Goal: Task Accomplishment & Management: Use online tool/utility

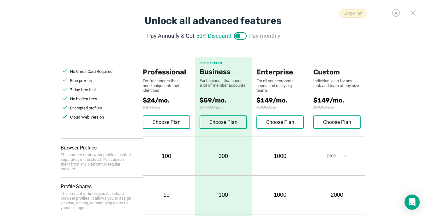
click at [312, 12] on icon at bounding box center [413, 13] width 6 height 6
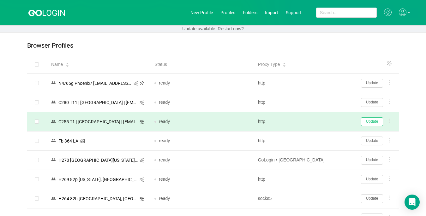
click at [312, 123] on button "Update" at bounding box center [372, 121] width 22 height 9
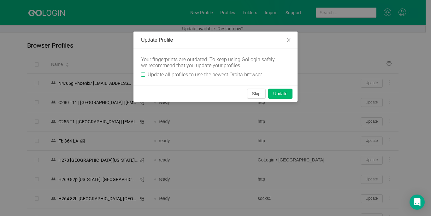
click at [145, 74] on input "Update all profiles to use the newest Orbita browser" at bounding box center [143, 75] width 4 height 4
checkbox input "true"
click at [254, 94] on button "Skip" at bounding box center [256, 94] width 19 height 10
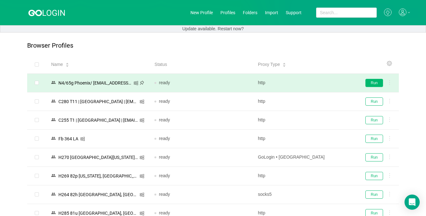
click at [312, 84] on button "Run" at bounding box center [374, 83] width 18 height 8
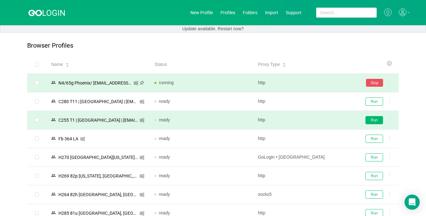
click at [312, 121] on button "Run" at bounding box center [374, 120] width 18 height 8
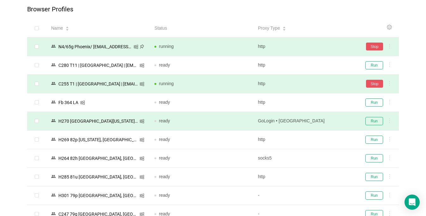
scroll to position [63, 0]
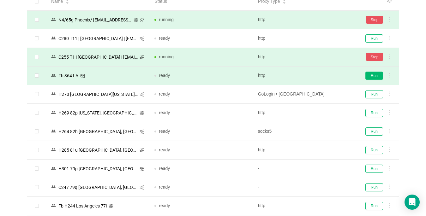
click at [312, 75] on button "Run" at bounding box center [374, 76] width 18 height 8
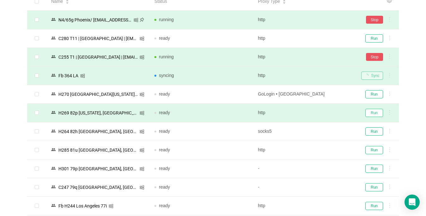
click at [312, 114] on button "Run" at bounding box center [374, 113] width 18 height 8
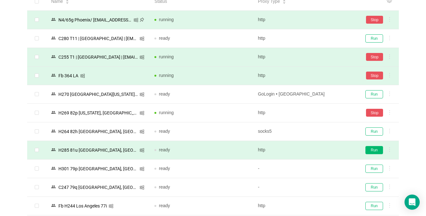
click at [312, 151] on button "Run" at bounding box center [374, 150] width 18 height 8
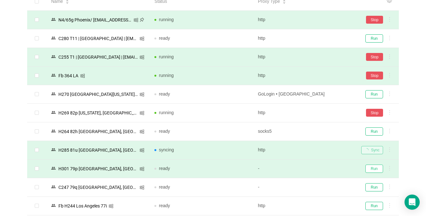
click at [312, 171] on button "Run" at bounding box center [374, 169] width 18 height 8
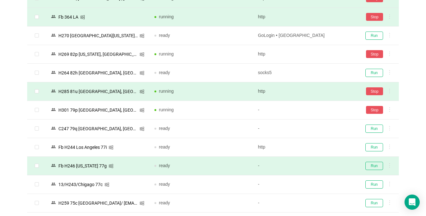
scroll to position [158, 0]
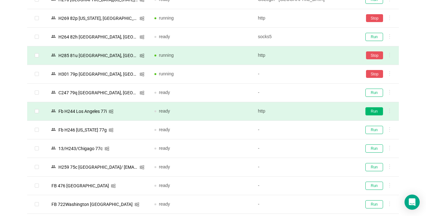
click at [312, 112] on button "Run" at bounding box center [374, 111] width 18 height 8
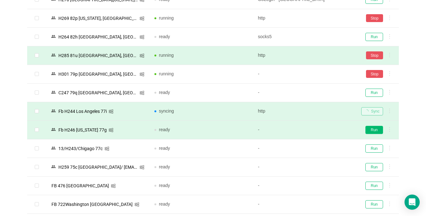
click at [312, 128] on button "Run" at bounding box center [374, 130] width 18 height 8
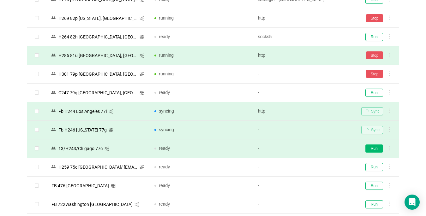
click at [312, 147] on button "Run" at bounding box center [374, 148] width 18 height 8
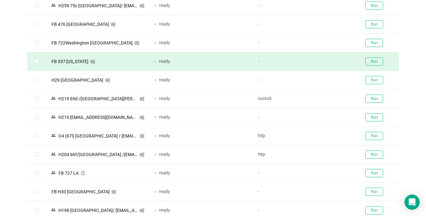
scroll to position [347, 0]
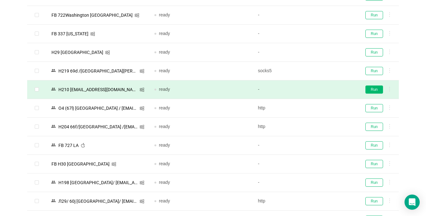
click at [312, 89] on button "Run" at bounding box center [374, 90] width 18 height 8
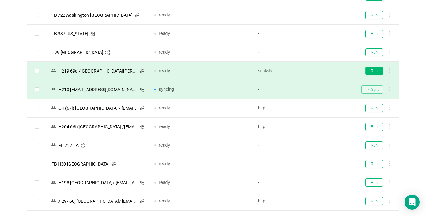
click at [312, 71] on button "Run" at bounding box center [374, 71] width 18 height 8
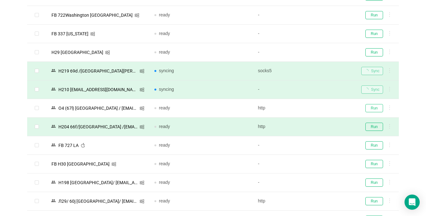
click at [312, 108] on button "Run" at bounding box center [374, 108] width 18 height 8
click at [312, 127] on button "Run" at bounding box center [374, 127] width 18 height 8
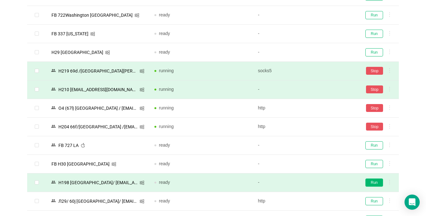
click at [312, 184] on button "Run" at bounding box center [374, 183] width 18 height 8
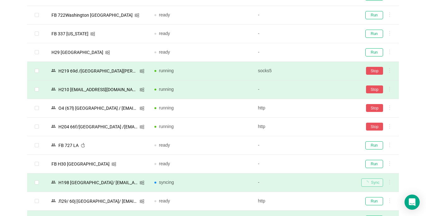
scroll to position [379, 0]
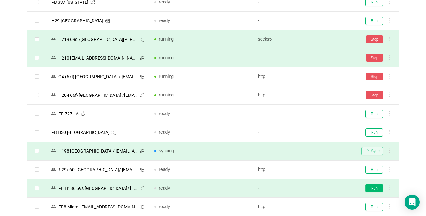
click at [312, 189] on button "Run" at bounding box center [374, 188] width 18 height 8
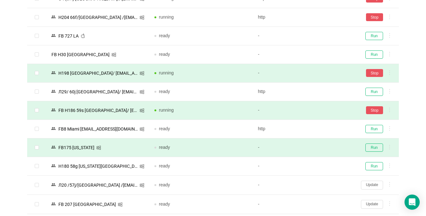
scroll to position [473, 0]
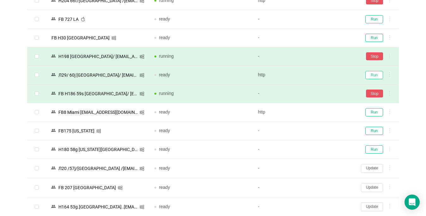
click at [312, 73] on button "Run" at bounding box center [374, 75] width 18 height 8
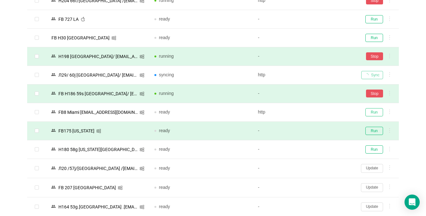
drag, startPoint x: 374, startPoint y: 112, endPoint x: 374, endPoint y: 130, distance: 17.7
click at [312, 113] on button "Run" at bounding box center [374, 112] width 18 height 8
click at [312, 130] on button "Run" at bounding box center [374, 131] width 18 height 8
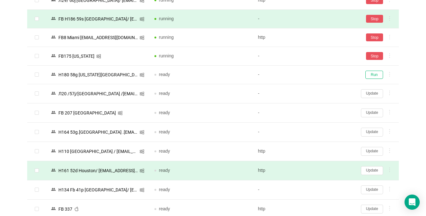
scroll to position [568, 0]
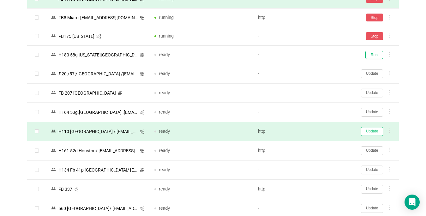
click at [312, 132] on button "Update" at bounding box center [372, 131] width 22 height 9
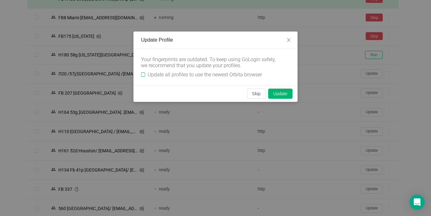
click at [143, 72] on label "Update all profiles to use the newest Orbita browser" at bounding box center [202, 75] width 123 height 6
click at [143, 73] on input "Update all profiles to use the newest Orbita browser" at bounding box center [143, 75] width 4 height 4
checkbox input "true"
click at [253, 91] on button "Skip" at bounding box center [256, 94] width 19 height 10
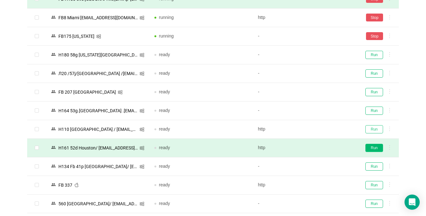
drag, startPoint x: 369, startPoint y: 130, endPoint x: 371, endPoint y: 146, distance: 16.2
click at [312, 130] on button "Run" at bounding box center [374, 129] width 18 height 8
click at [312, 146] on button "Run" at bounding box center [374, 148] width 18 height 8
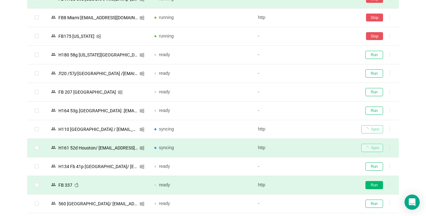
click at [312, 185] on button "Run" at bounding box center [374, 185] width 18 height 8
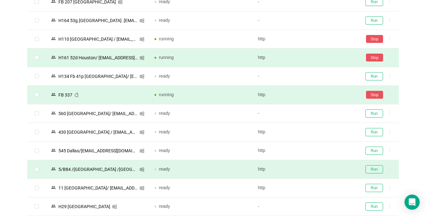
scroll to position [663, 0]
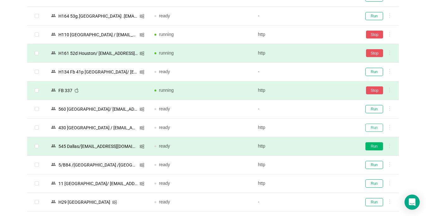
drag, startPoint x: 370, startPoint y: 127, endPoint x: 367, endPoint y: 146, distance: 18.7
click at [312, 127] on button "Run" at bounding box center [374, 128] width 18 height 8
click at [312, 146] on button "Run" at bounding box center [374, 146] width 18 height 8
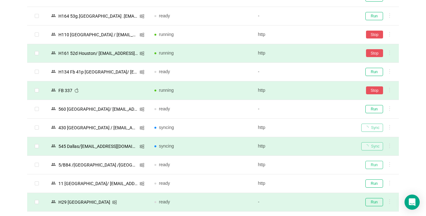
drag, startPoint x: 374, startPoint y: 165, endPoint x: 346, endPoint y: 209, distance: 52.7
click at [312, 165] on button "Run" at bounding box center [374, 165] width 18 height 8
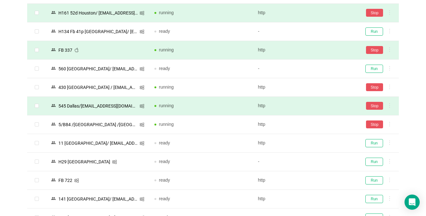
scroll to position [726, 0]
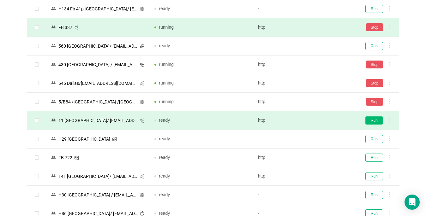
click at [312, 120] on button "Run" at bounding box center [374, 120] width 18 height 8
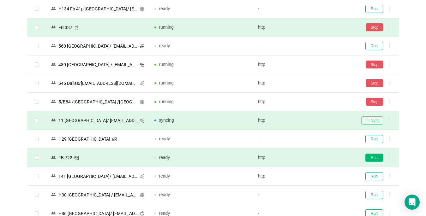
click at [312, 159] on button "Run" at bounding box center [374, 158] width 18 height 8
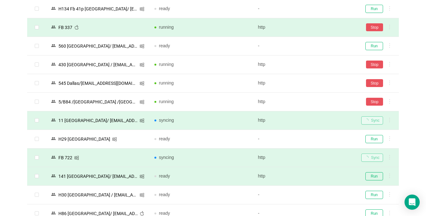
scroll to position [789, 0]
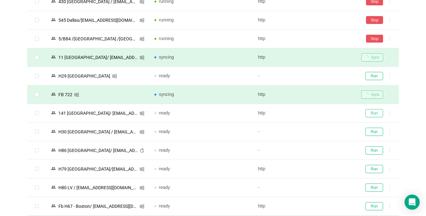
click at [312, 113] on button "Run" at bounding box center [374, 113] width 18 height 8
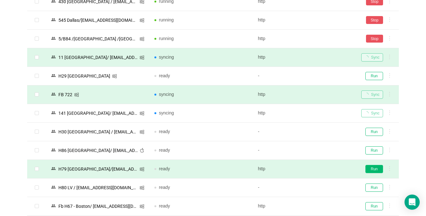
click at [312, 168] on button "Run" at bounding box center [374, 169] width 18 height 8
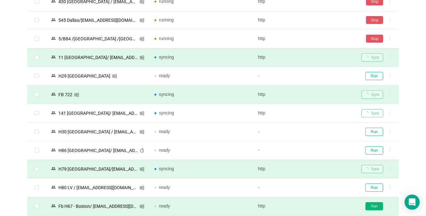
click at [312, 205] on button "Run" at bounding box center [374, 206] width 18 height 8
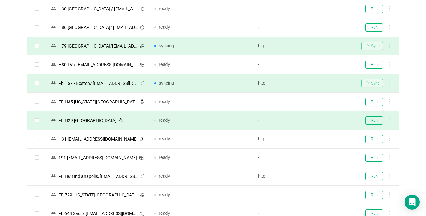
scroll to position [915, 0]
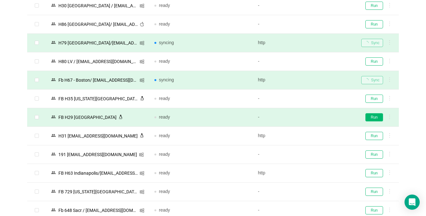
click at [312, 117] on button "Run" at bounding box center [374, 117] width 18 height 8
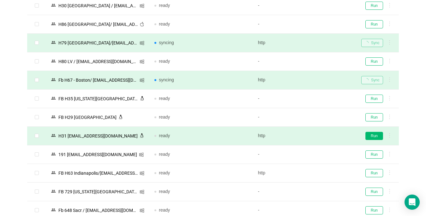
click at [312, 134] on button "Run" at bounding box center [374, 136] width 18 height 8
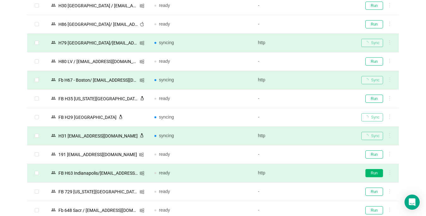
click at [312, 173] on button "Run" at bounding box center [374, 173] width 18 height 8
